Goal: Register for event/course

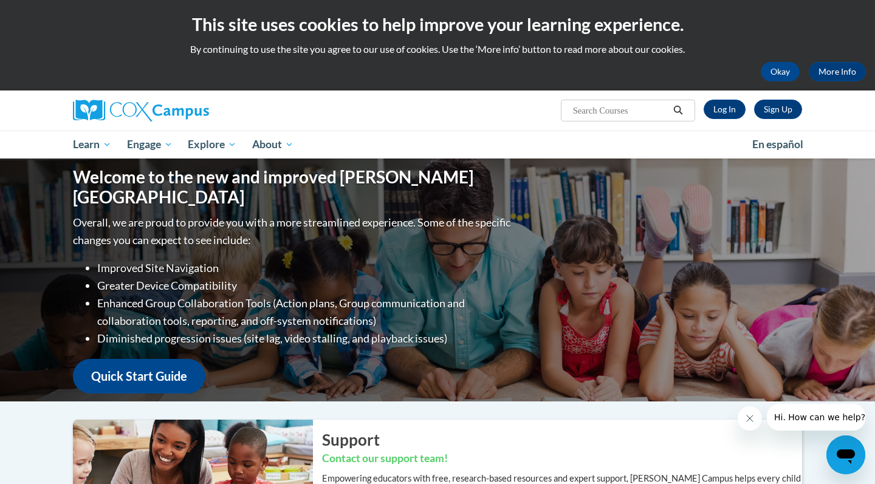
scroll to position [23, 0]
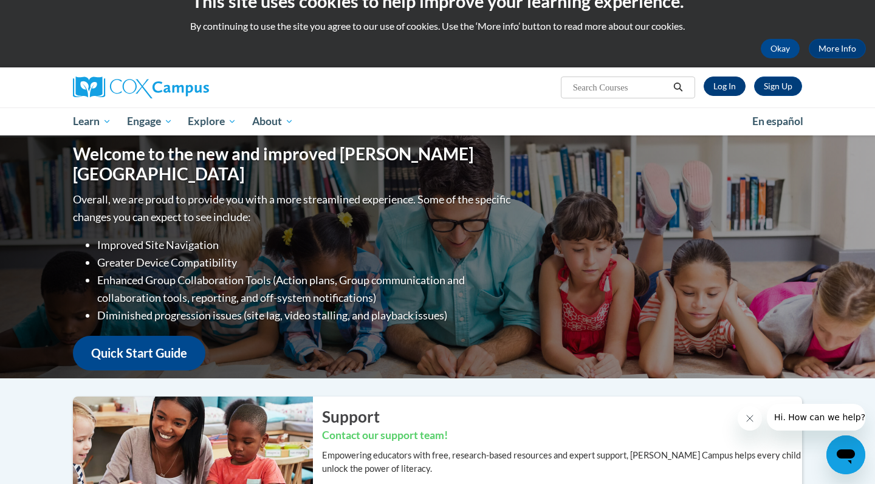
click at [716, 87] on link "Log In" at bounding box center [725, 86] width 42 height 19
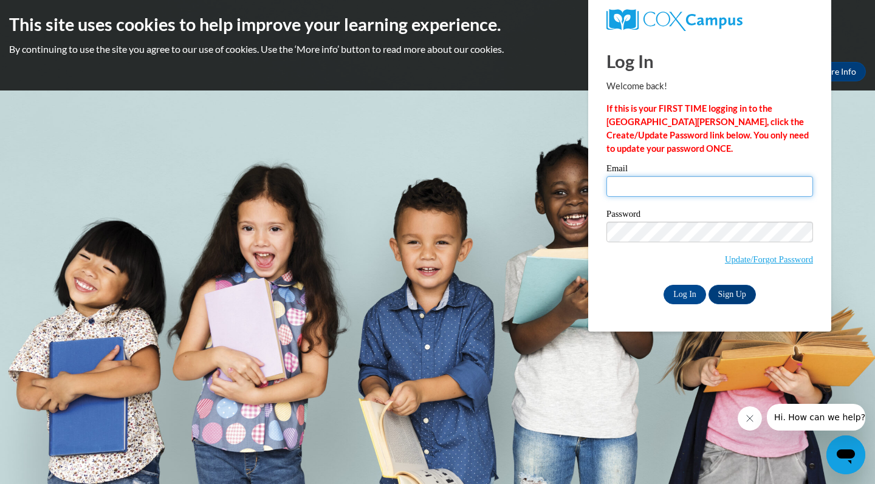
type input "rpuaclopez@daltonstate.edu"
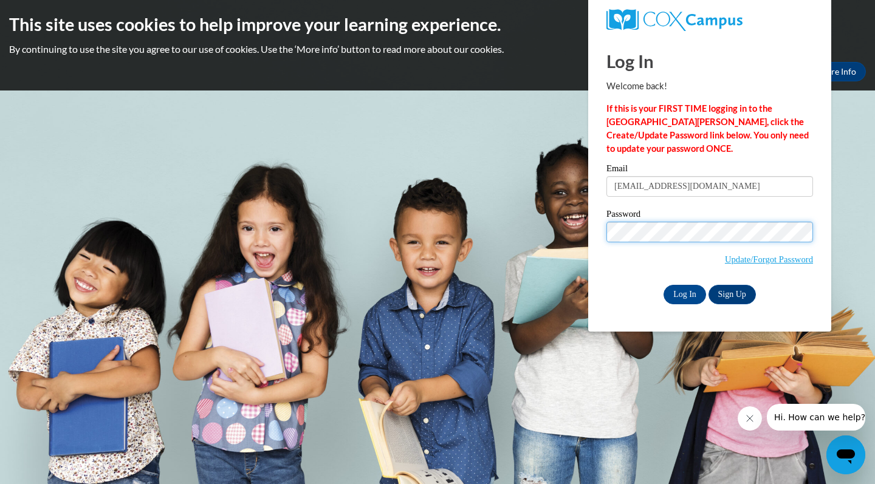
click at [683, 292] on input "Log In" at bounding box center [684, 294] width 43 height 19
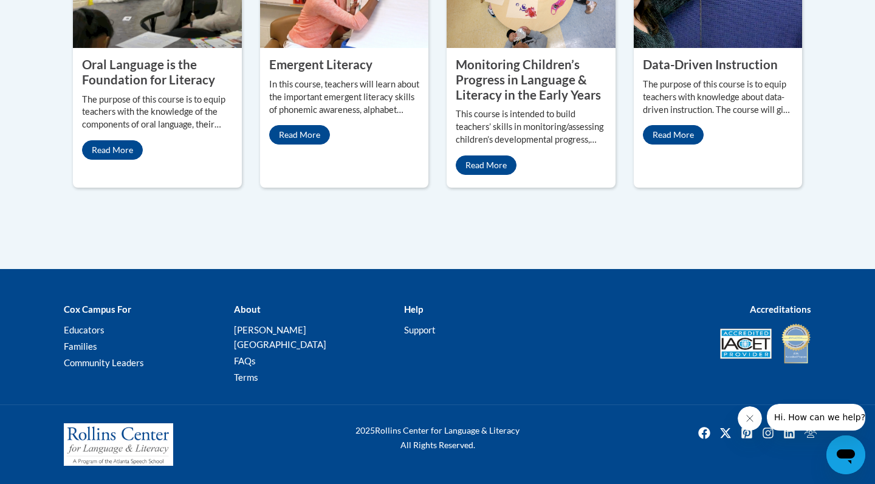
scroll to position [1298, 0]
click at [110, 160] on link "Read More" at bounding box center [112, 149] width 61 height 19
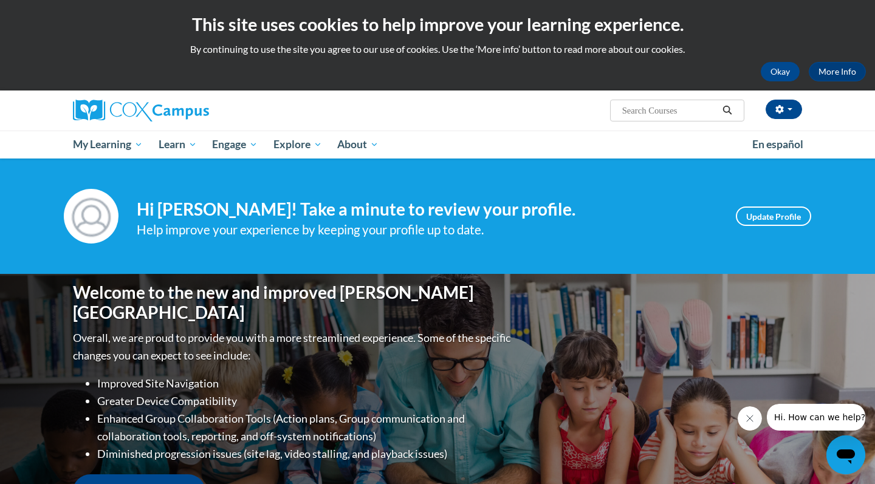
scroll to position [0, 0]
click at [654, 108] on input "Search..." at bounding box center [669, 110] width 97 height 15
type input "oral"
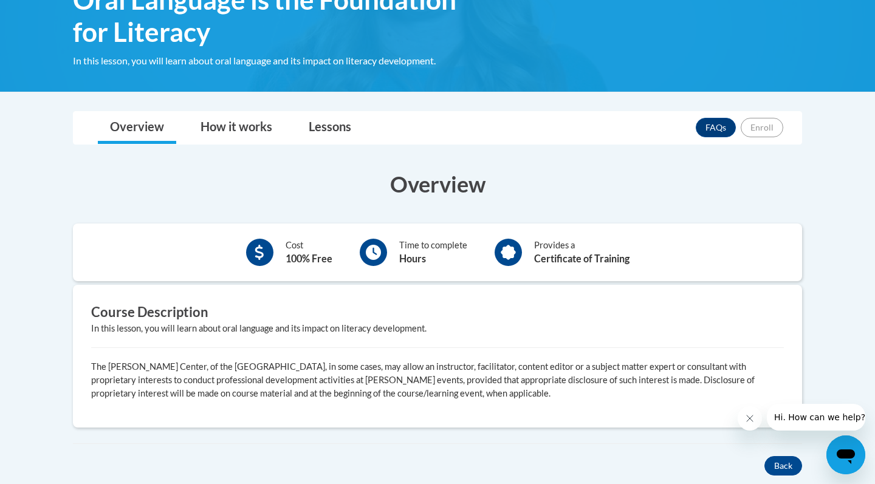
scroll to position [219, 0]
click at [400, 253] on b "Hours" at bounding box center [412, 259] width 27 height 12
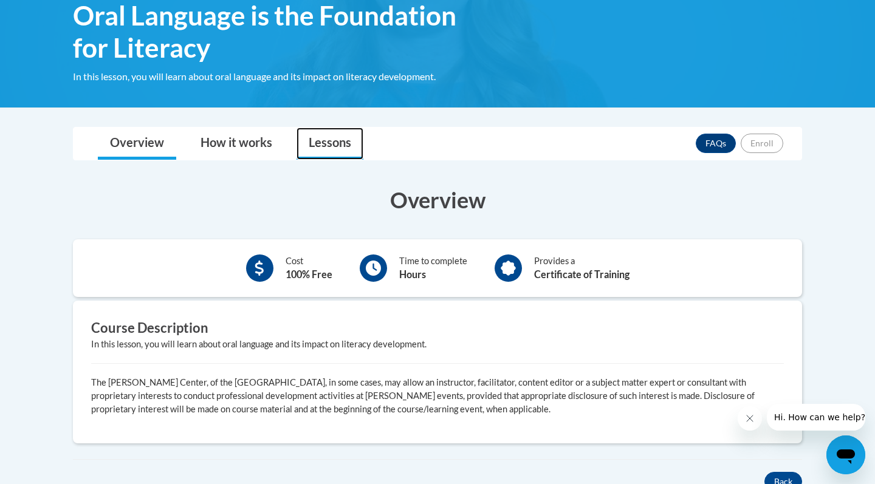
click at [306, 133] on link "Lessons" at bounding box center [329, 144] width 67 height 32
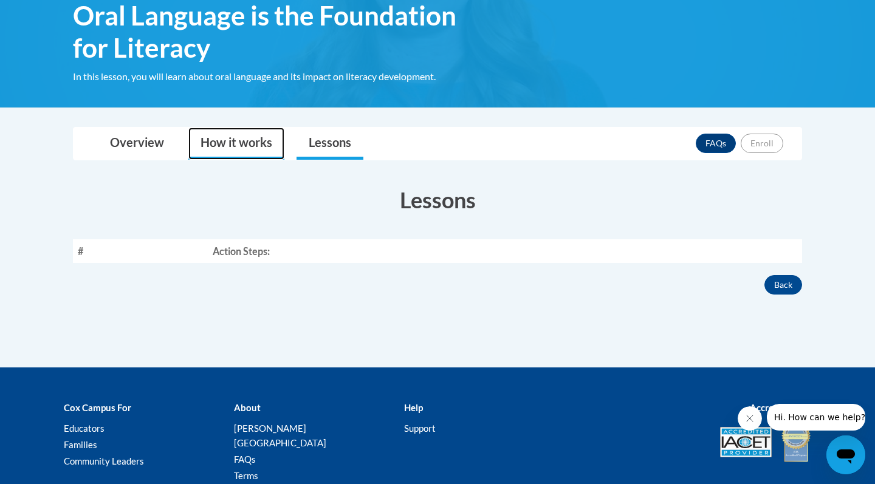
click at [236, 132] on link "How it works" at bounding box center [236, 144] width 96 height 32
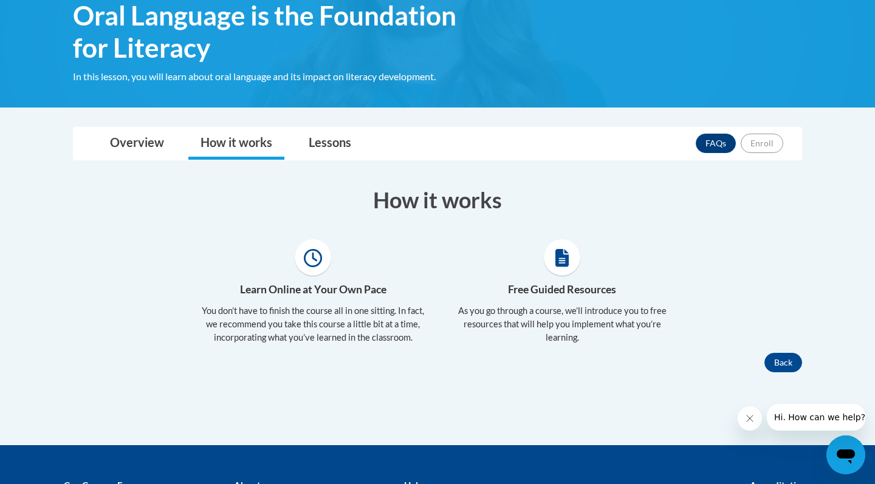
click at [134, 112] on body "This site uses cookies to help improve your learning experience. By continuing …" at bounding box center [437, 228] width 875 height 863
click at [129, 153] on div "Toggle navigation Overview How it works Lessons FAQs Enroll Overview Cost 100% …" at bounding box center [437, 249] width 747 height 245
click at [138, 141] on link "Overview" at bounding box center [137, 144] width 78 height 32
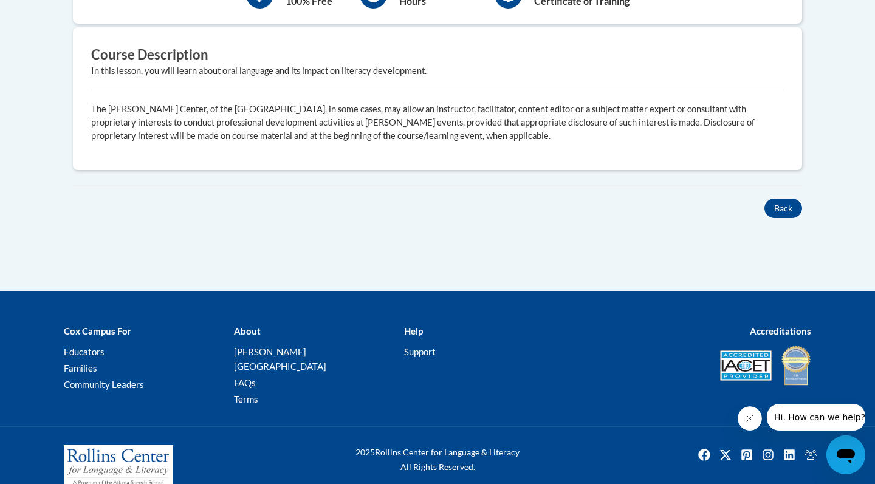
scroll to position [476, 0]
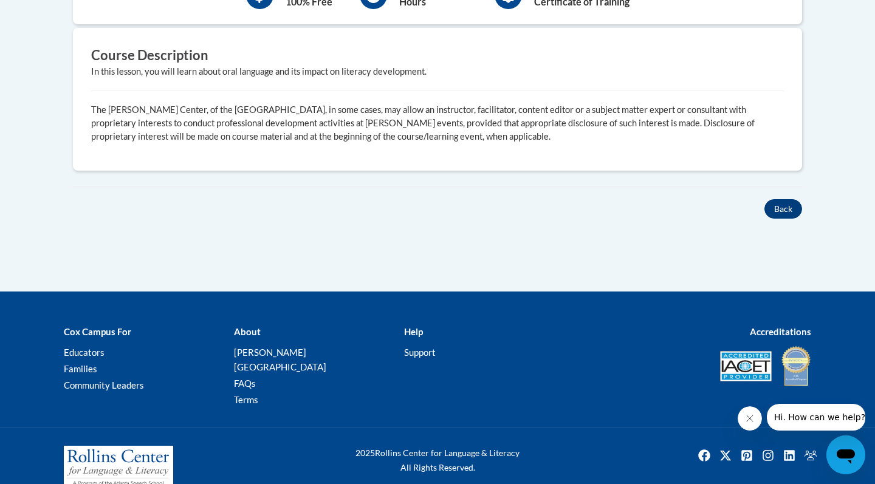
click at [781, 200] on button "Back" at bounding box center [783, 208] width 38 height 19
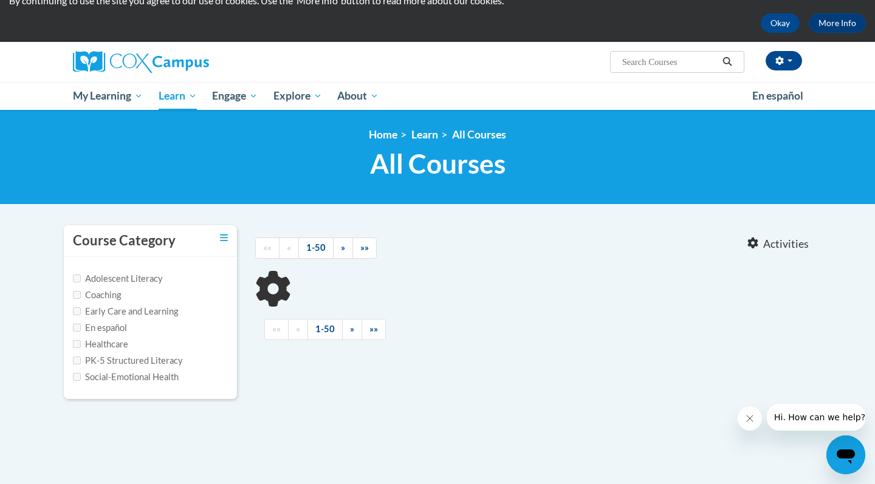
type input "oral"
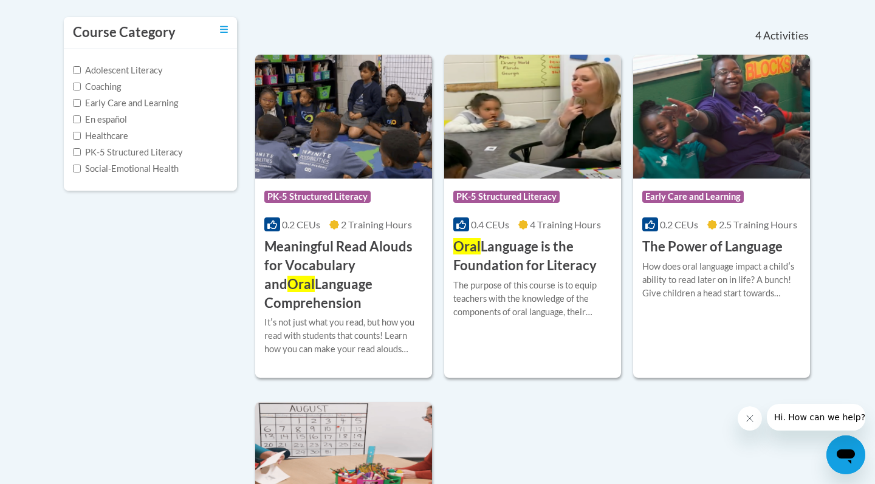
scroll to position [248, 0]
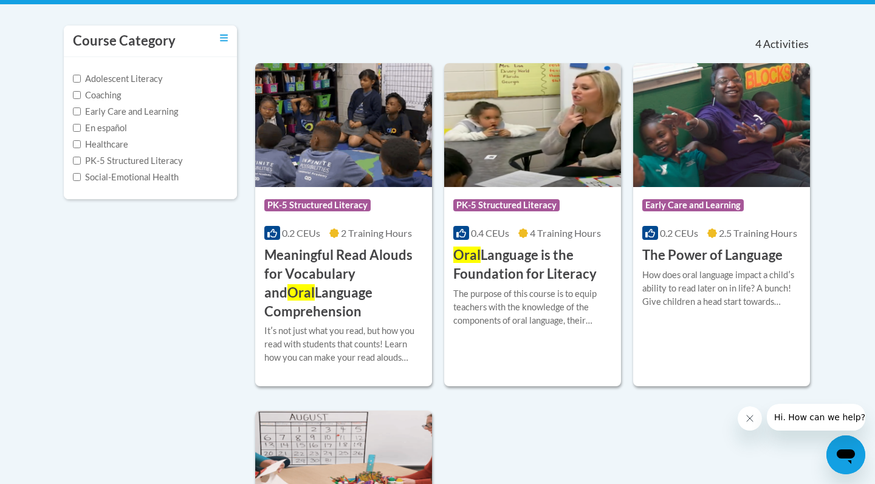
click at [505, 171] on img at bounding box center [532, 125] width 177 height 124
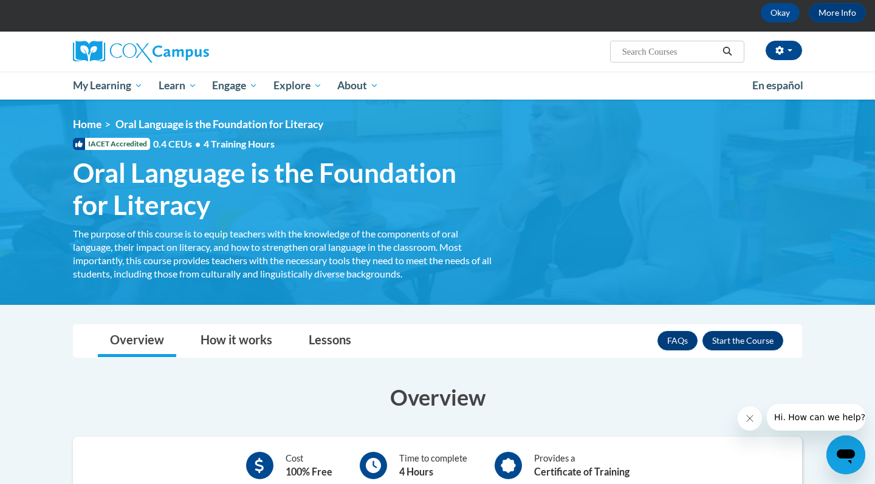
scroll to position [134, 0]
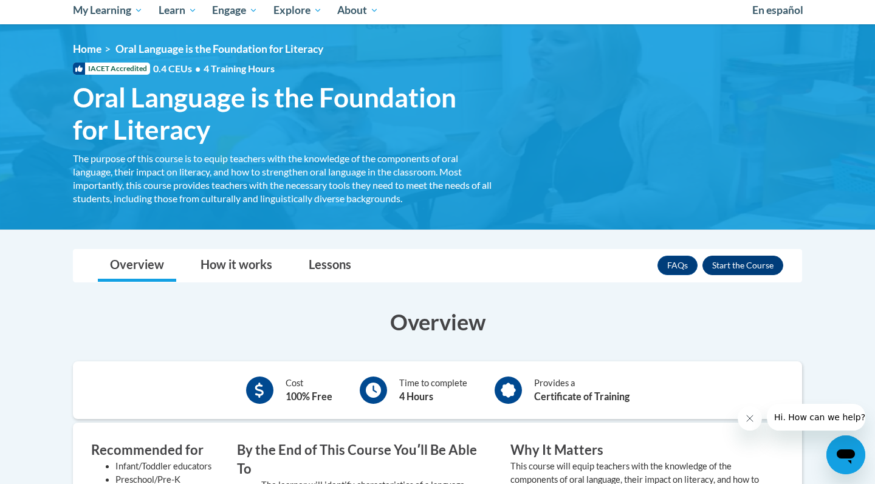
click at [744, 265] on button "Enroll" at bounding box center [742, 265] width 81 height 19
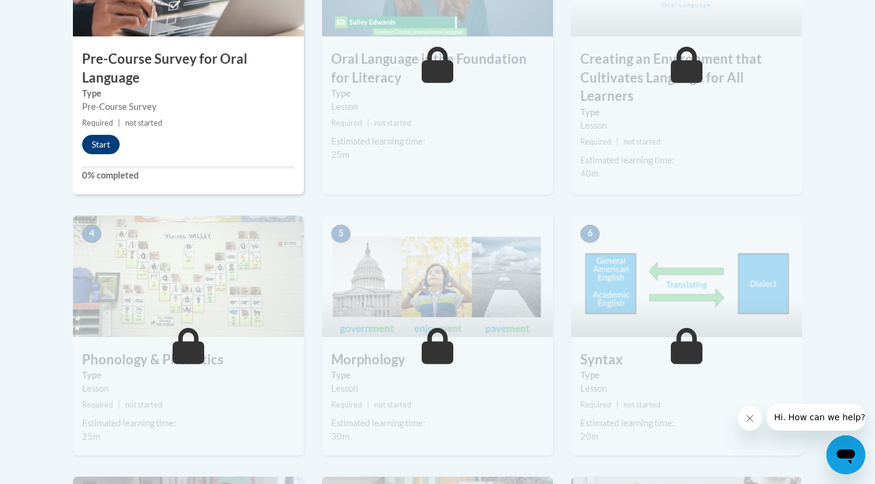
scroll to position [307, 0]
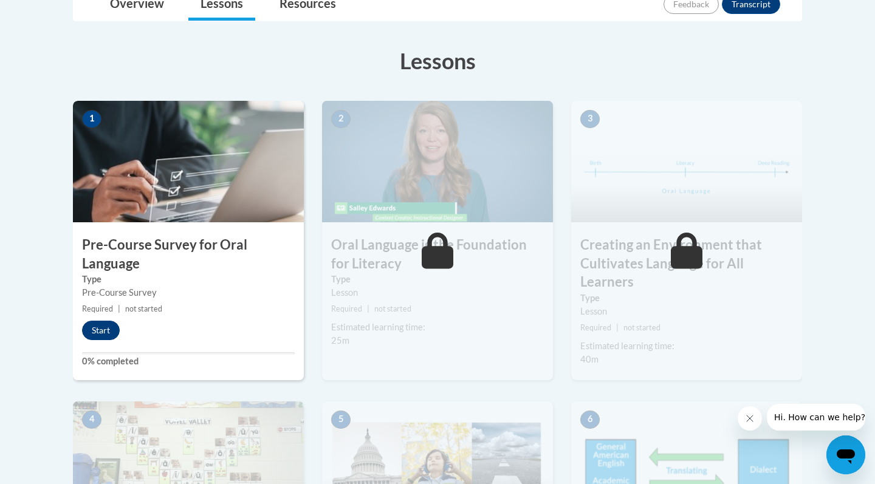
click at [108, 321] on button "Start" at bounding box center [101, 330] width 38 height 19
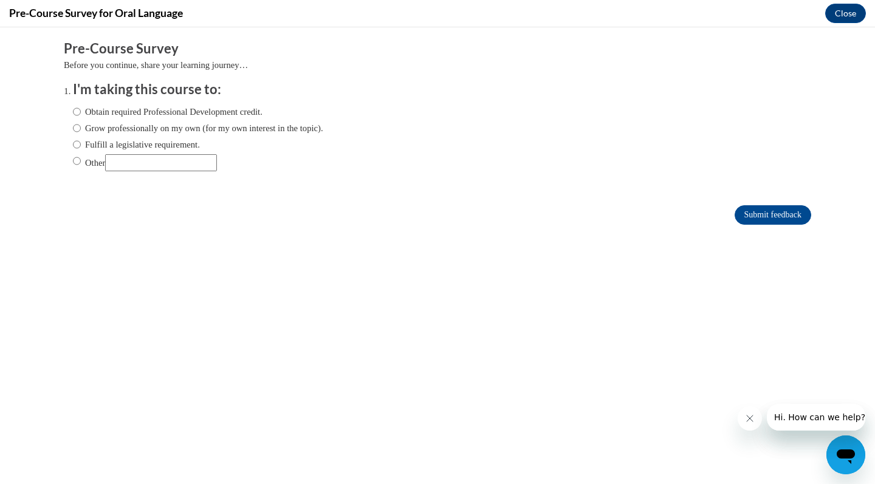
scroll to position [0, 0]
click at [305, 131] on label "Grow professionally on my own (for my own interest in the topic)." at bounding box center [198, 128] width 250 height 13
click at [81, 131] on input "Grow professionally on my own (for my own interest in the topic)." at bounding box center [77, 128] width 8 height 13
radio input "true"
click at [757, 205] on input "Submit feedback" at bounding box center [773, 214] width 77 height 19
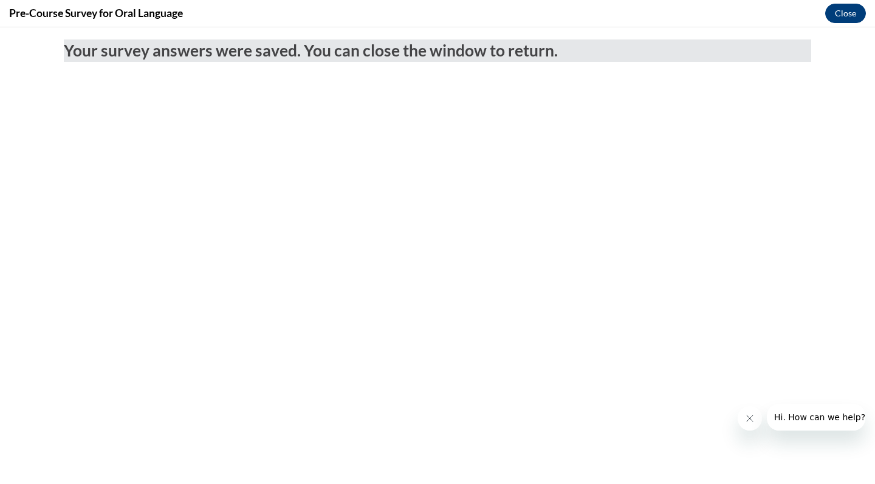
click at [846, 16] on button "Close" at bounding box center [845, 13] width 41 height 19
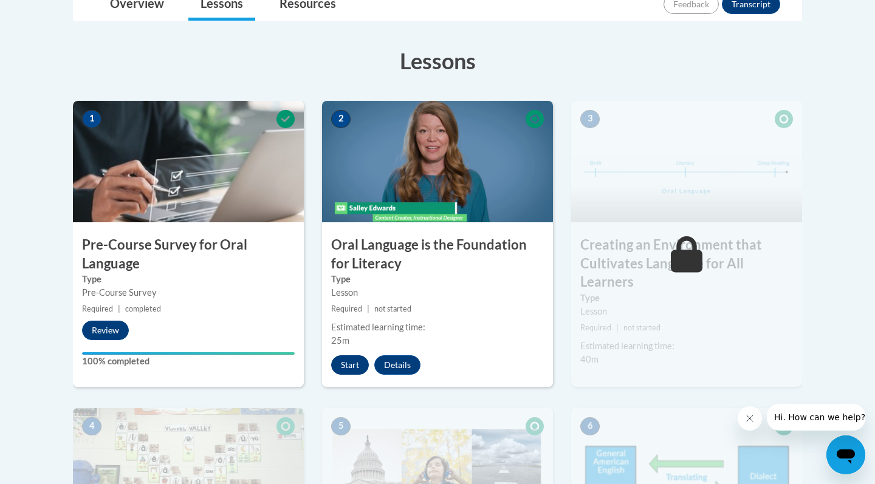
click at [344, 372] on button "Start" at bounding box center [350, 364] width 38 height 19
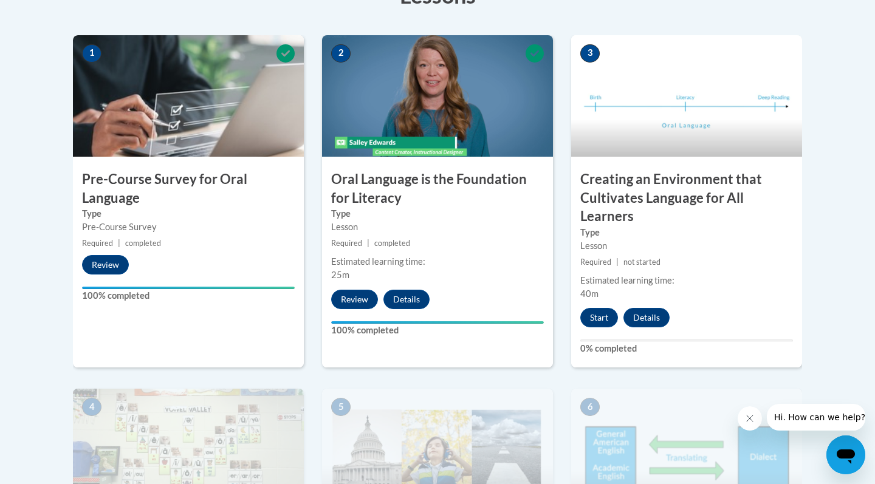
scroll to position [374, 0]
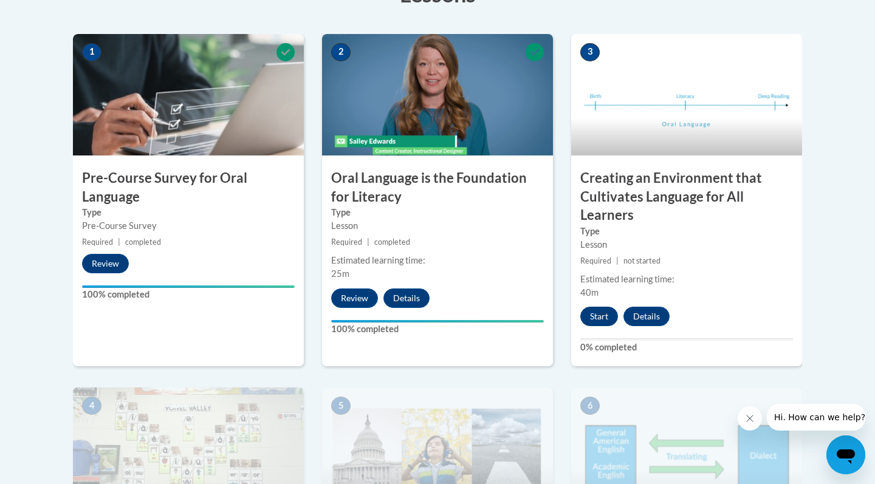
click at [598, 313] on button "Start" at bounding box center [599, 316] width 38 height 19
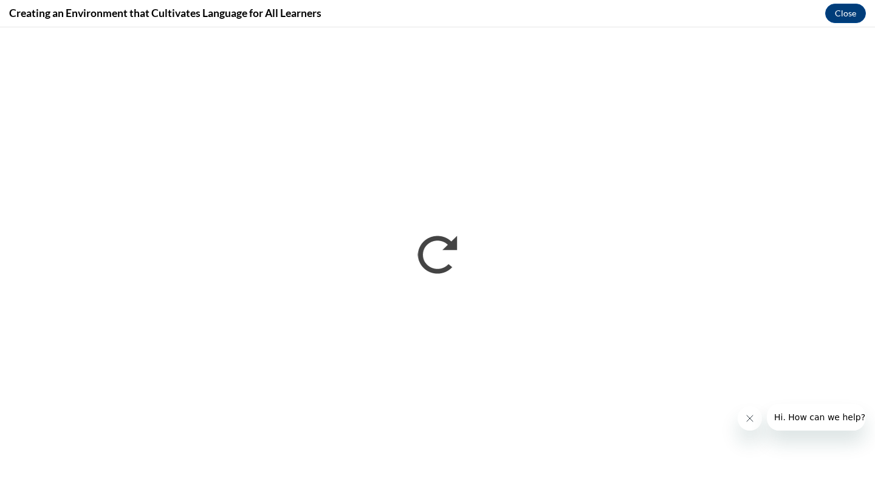
scroll to position [0, 0]
click at [744, 423] on button "Close message from company" at bounding box center [750, 418] width 24 height 24
